Goal: Task Accomplishment & Management: Use online tool/utility

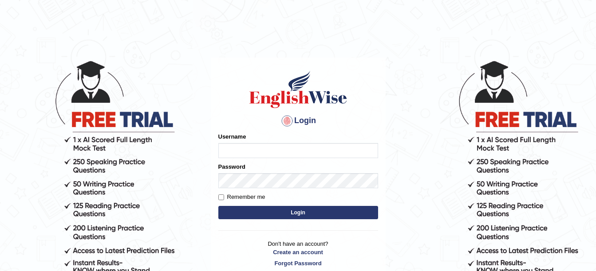
type input "amitpandey_parramatta"
click at [299, 216] on button "Login" at bounding box center [298, 212] width 160 height 13
drag, startPoint x: 0, startPoint y: 0, endPoint x: 299, endPoint y: 216, distance: 368.6
click at [299, 216] on button "Login" at bounding box center [298, 212] width 160 height 13
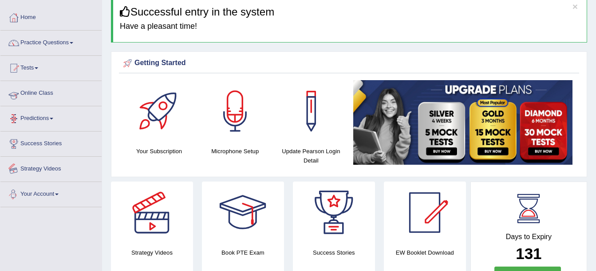
scroll to position [38, 0]
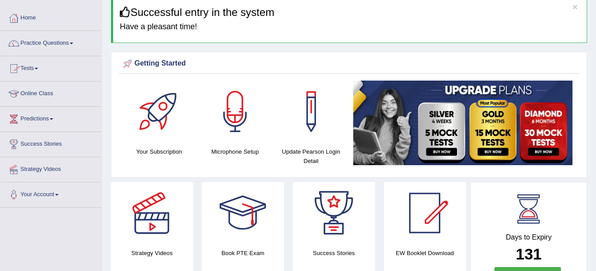
click at [48, 95] on link "Online Class" at bounding box center [50, 93] width 101 height 22
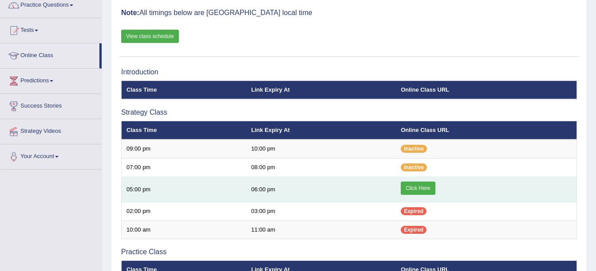
click at [416, 189] on link "Click Here" at bounding box center [418, 188] width 34 height 13
